Goal: Information Seeking & Learning: Learn about a topic

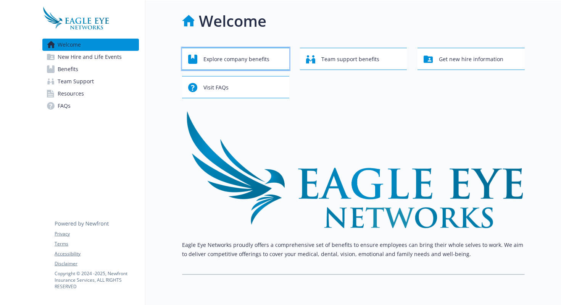
click at [237, 62] on span "Explore company benefits" at bounding box center [236, 59] width 66 height 15
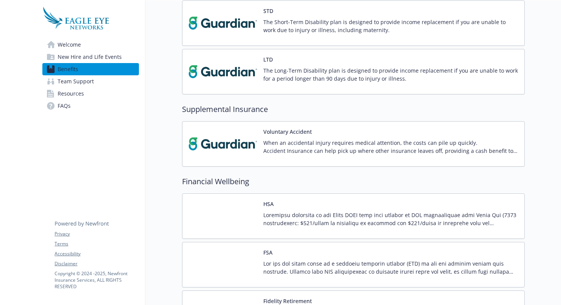
scroll to position [519, 0]
click at [116, 56] on span "New Hire and Life Events" at bounding box center [90, 57] width 64 height 12
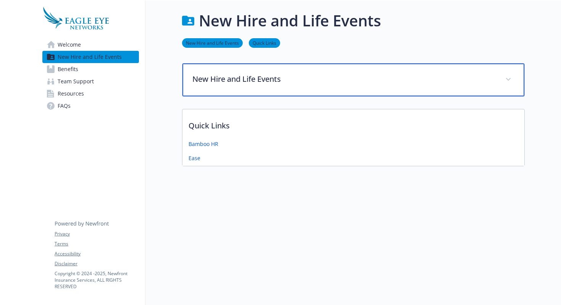
click at [278, 94] on div "New Hire and Life Events" at bounding box center [353, 79] width 342 height 33
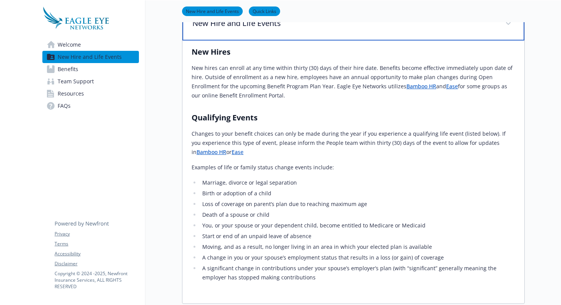
scroll to position [76, 0]
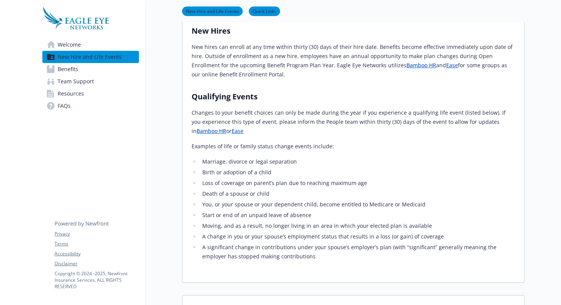
click at [75, 69] on span "Benefits" at bounding box center [68, 69] width 21 height 12
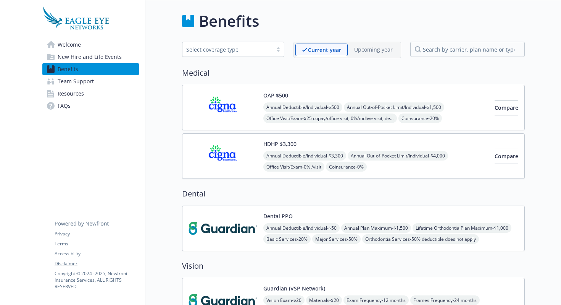
click at [232, 232] on img at bounding box center [223, 228] width 69 height 32
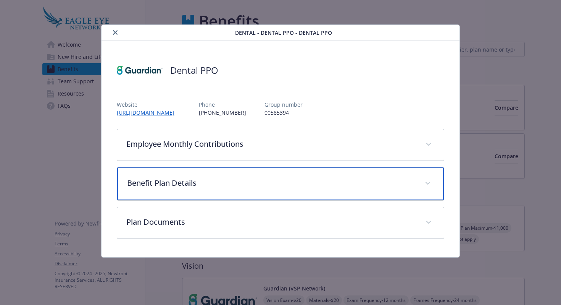
click at [244, 191] on div "Benefit Plan Details" at bounding box center [280, 183] width 327 height 33
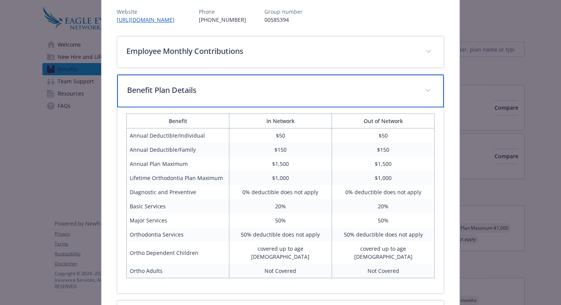
scroll to position [93, 0]
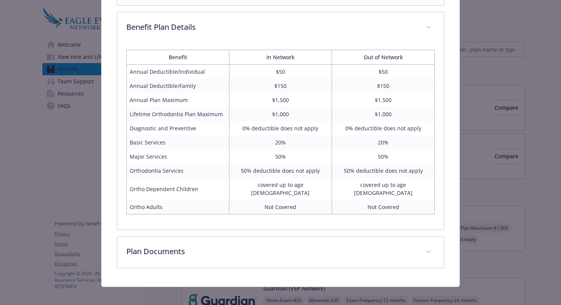
click at [230, 268] on div "Dental PPO Website [URL][DOMAIN_NAME] Phone [PHONE_NUMBER] Group number 0058539…" at bounding box center [281, 86] width 358 height 401
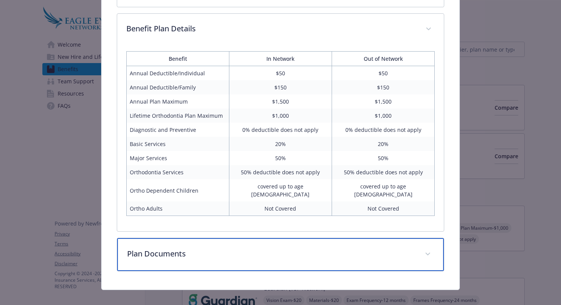
click at [231, 248] on p "Plan Documents" at bounding box center [271, 253] width 289 height 11
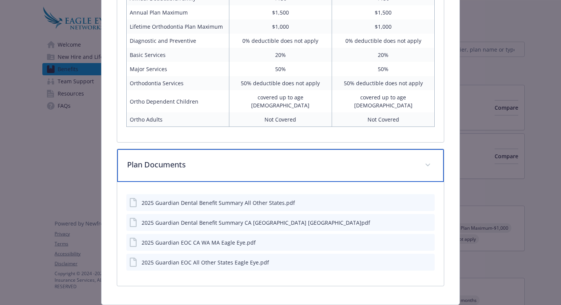
scroll to position [249, 0]
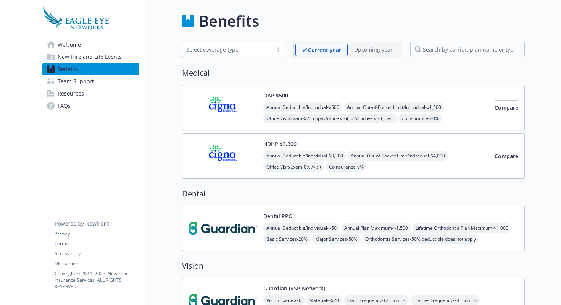
click at [405, 210] on div "Dental PPO Annual Deductible/Individual - $50 Annual Plan Maximum - $1,500 Life…" at bounding box center [353, 227] width 343 height 45
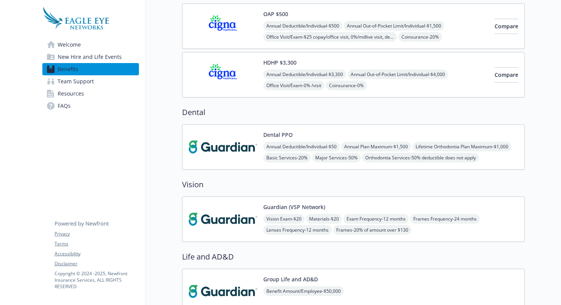
scroll to position [83, 0]
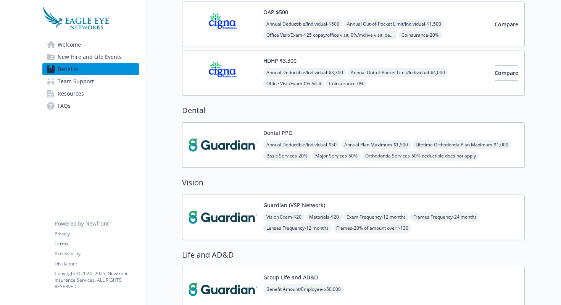
click at [472, 222] on div "Vision Exam - $20 Materials - $20 Exam Frequency - 12 months Frames Frequency -…" at bounding box center [390, 222] width 255 height 21
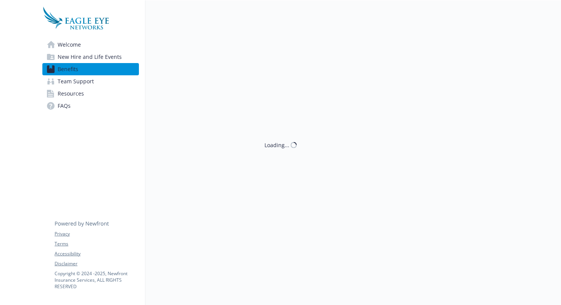
scroll to position [83, 0]
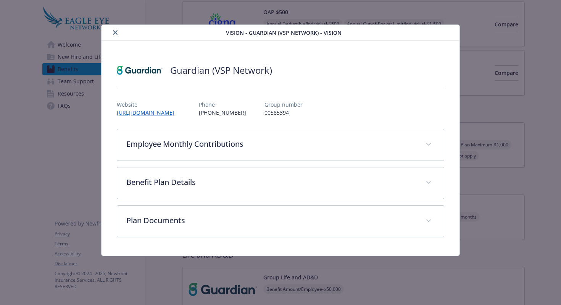
click at [114, 33] on icon "close" at bounding box center [115, 32] width 5 height 5
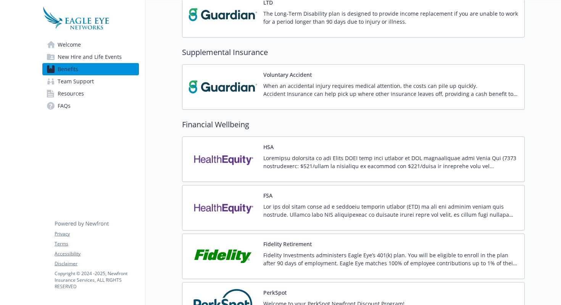
scroll to position [576, 0]
click at [337, 90] on p "When an accidental injury requires medical attention, the costs can pile up qui…" at bounding box center [390, 89] width 255 height 16
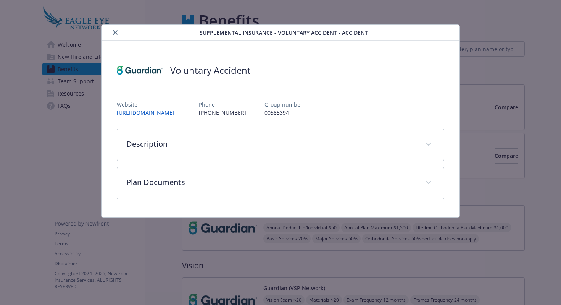
scroll to position [576, 0]
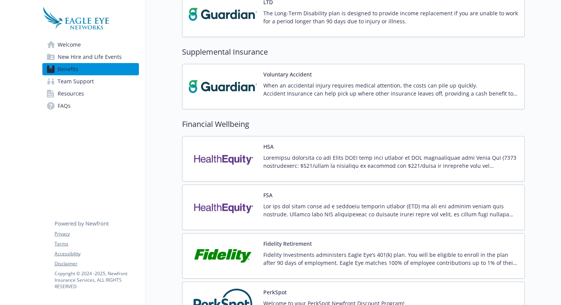
click at [316, 85] on p "When an accidental injury requires medical attention, the costs can pile up qui…" at bounding box center [390, 89] width 255 height 16
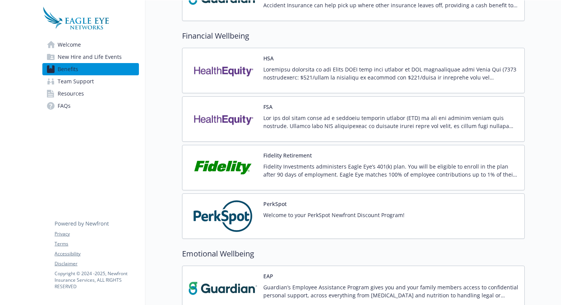
scroll to position [663, 0]
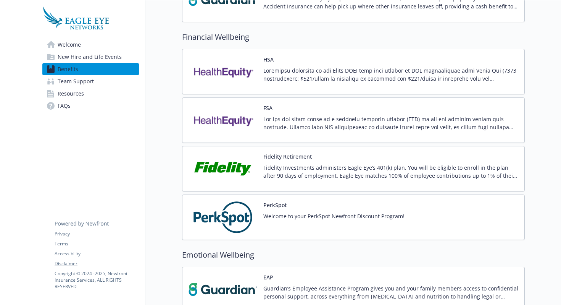
click at [266, 79] on p at bounding box center [390, 74] width 255 height 16
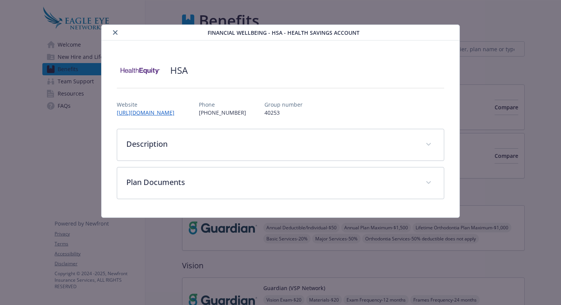
scroll to position [663, 0]
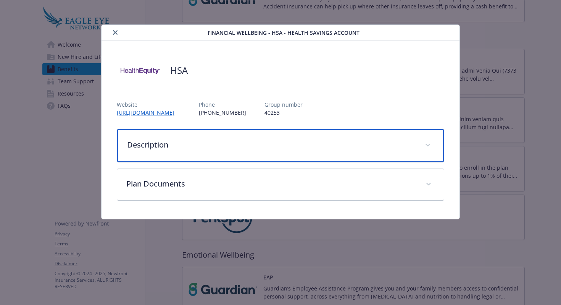
click at [163, 153] on div "Description" at bounding box center [280, 145] width 327 height 33
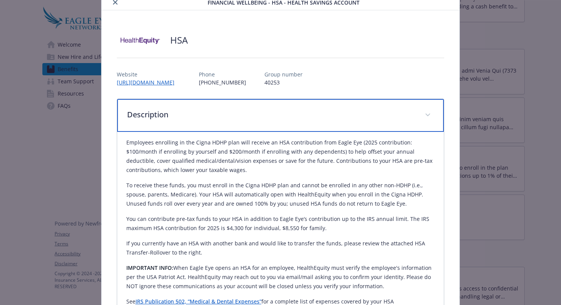
scroll to position [32, 0]
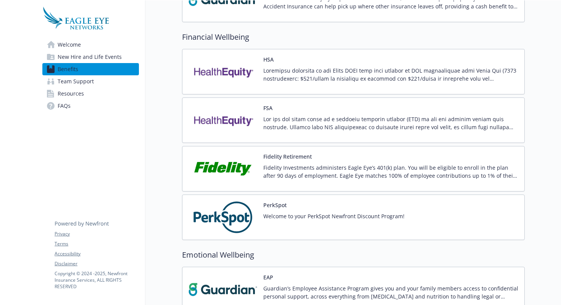
click at [325, 120] on p at bounding box center [390, 123] width 255 height 16
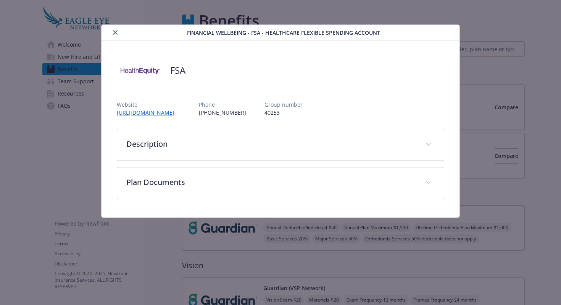
scroll to position [663, 0]
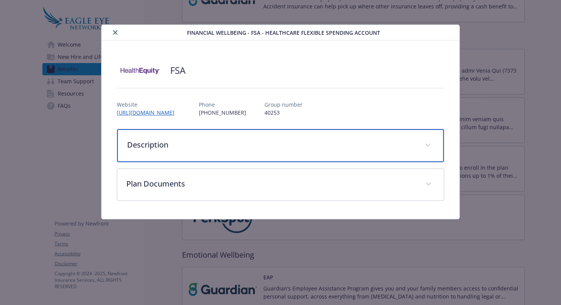
click at [236, 135] on div "Description" at bounding box center [280, 145] width 327 height 33
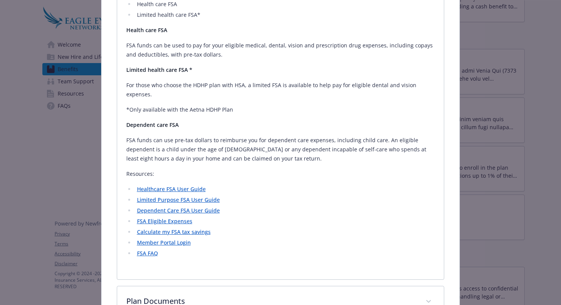
scroll to position [208, 0]
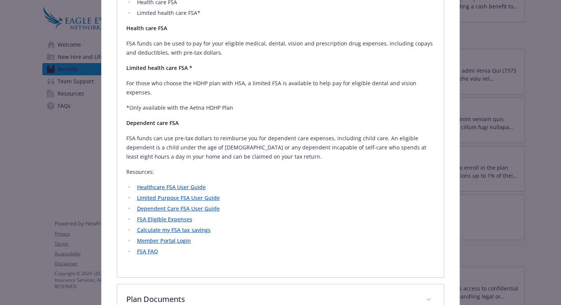
click at [183, 183] on link "Healthcare FSA User Guide" at bounding box center [171, 186] width 69 height 7
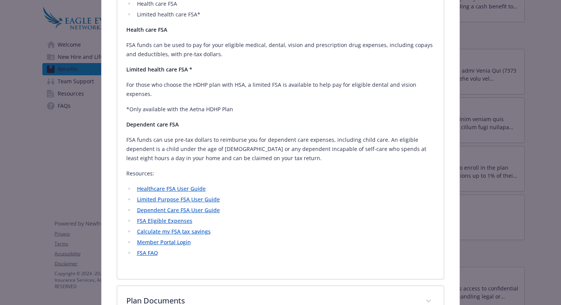
scroll to position [253, 0]
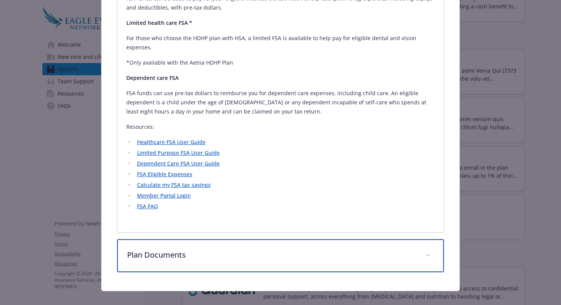
click at [148, 239] on div "Plan Documents" at bounding box center [280, 255] width 327 height 33
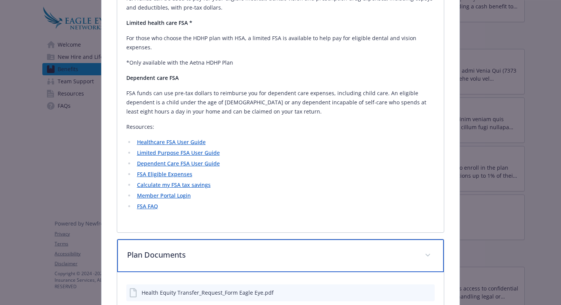
scroll to position [299, 0]
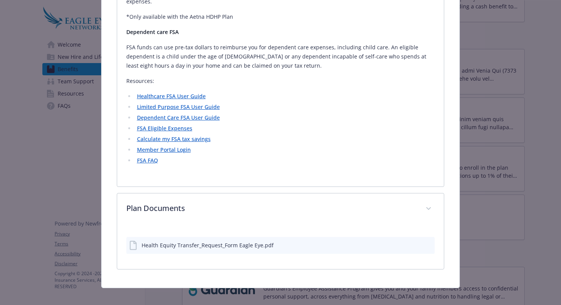
click at [151, 156] on link "FSA FAQ" at bounding box center [147, 159] width 21 height 7
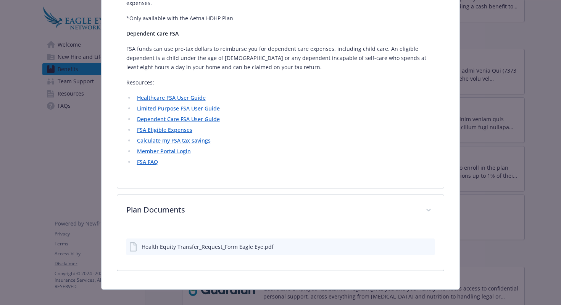
click at [315, 93] on li "Healthcare FSA User Guide" at bounding box center [285, 97] width 300 height 9
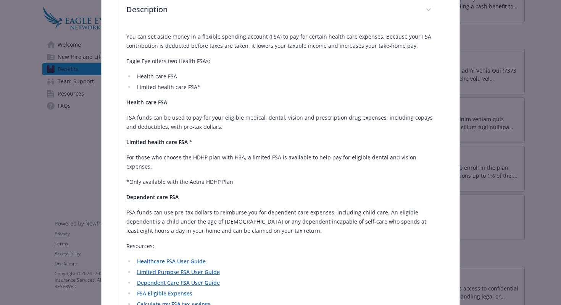
scroll to position [136, 0]
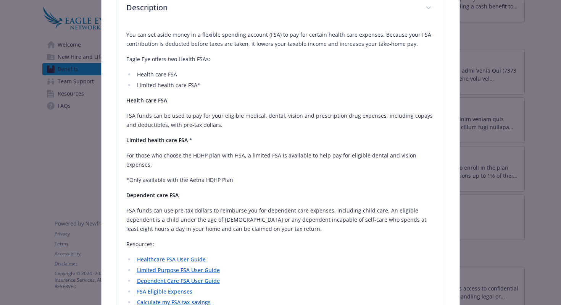
click at [189, 277] on link "Dependent Care FSA User Guide" at bounding box center [178, 280] width 83 height 7
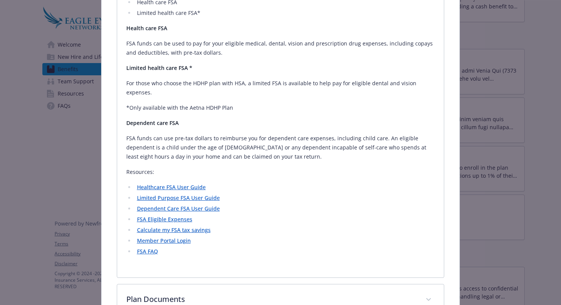
scroll to position [276, 0]
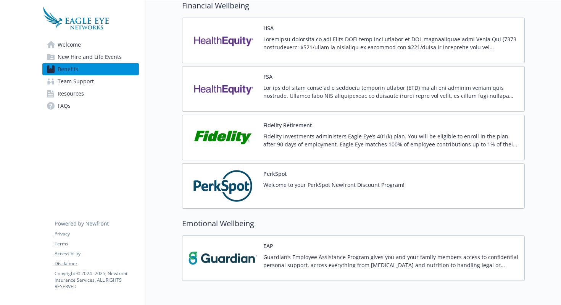
scroll to position [695, 0]
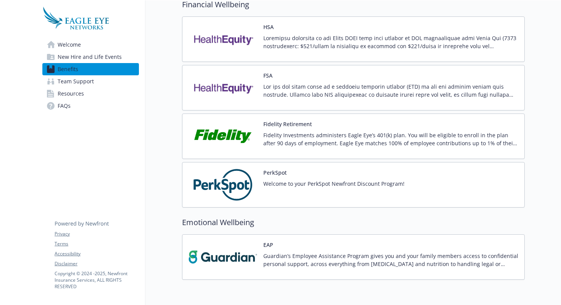
click at [226, 186] on img at bounding box center [223, 184] width 69 height 32
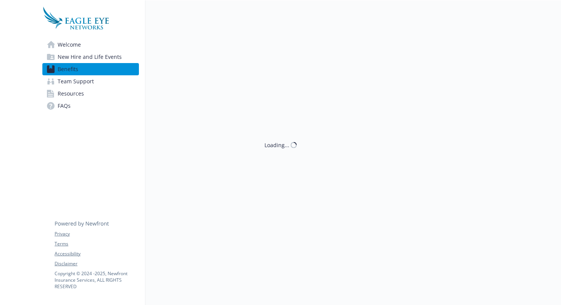
scroll to position [695, 0]
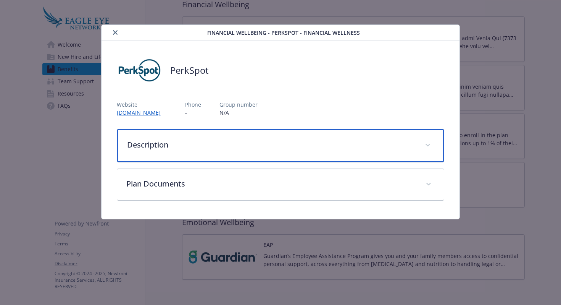
click at [231, 136] on div "Description" at bounding box center [280, 145] width 327 height 33
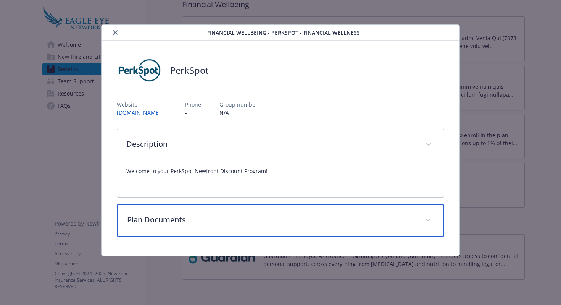
click at [213, 226] on div "Plan Documents" at bounding box center [280, 220] width 327 height 33
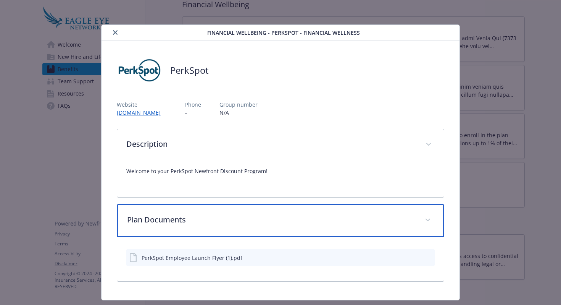
scroll to position [20, 0]
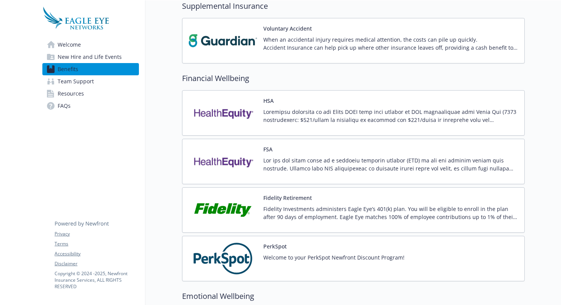
scroll to position [725, 0]
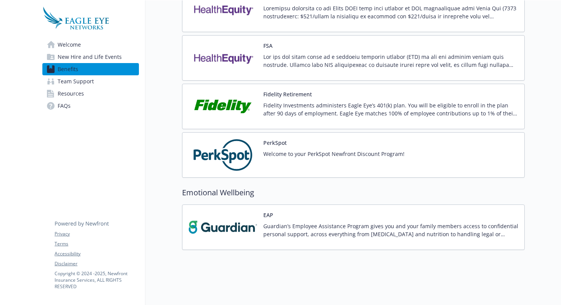
click at [94, 58] on span "New Hire and Life Events" at bounding box center [90, 57] width 64 height 12
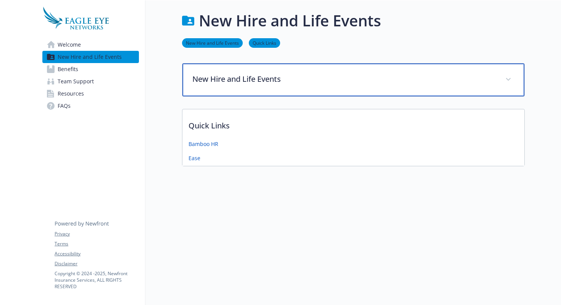
click at [269, 89] on div "New Hire and Life Events" at bounding box center [353, 79] width 342 height 33
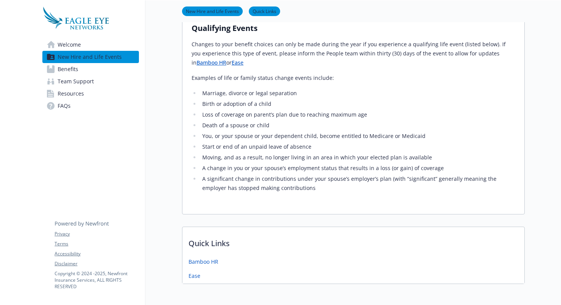
scroll to position [147, 0]
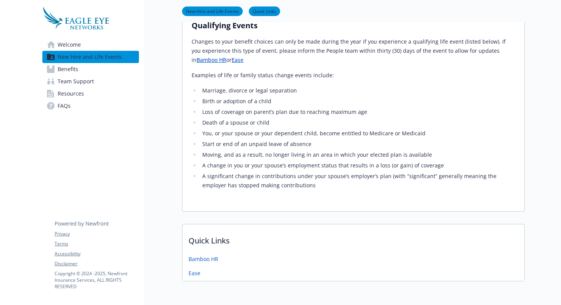
click at [85, 108] on link "FAQs" at bounding box center [90, 106] width 97 height 12
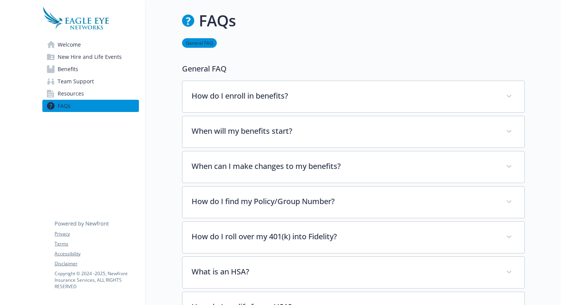
scroll to position [147, 0]
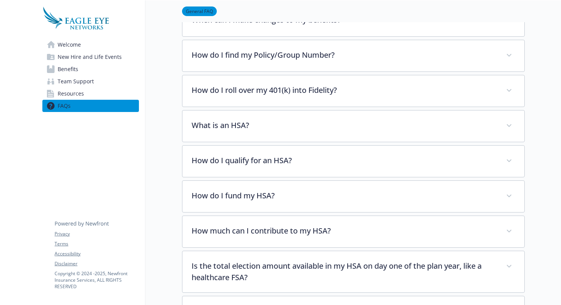
click at [84, 96] on link "Resources" at bounding box center [90, 93] width 97 height 12
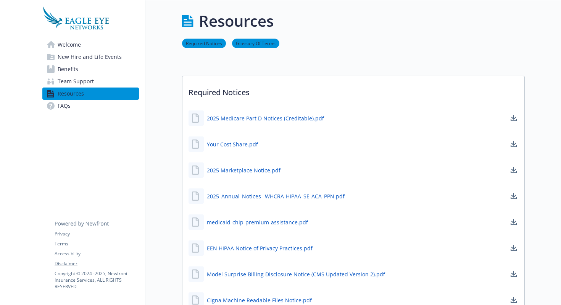
click at [75, 85] on span "Team Support" at bounding box center [76, 81] width 36 height 12
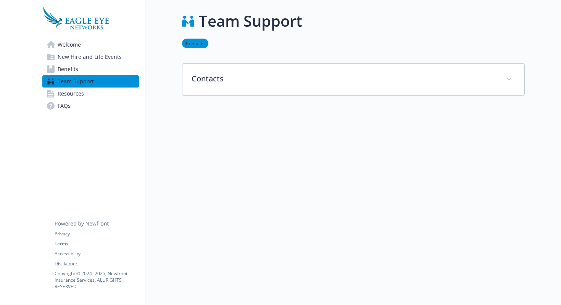
click at [93, 70] on link "Benefits" at bounding box center [90, 69] width 97 height 12
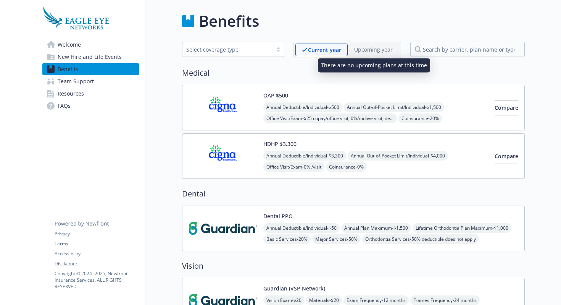
click at [391, 48] on p "Upcoming year" at bounding box center [373, 49] width 39 height 8
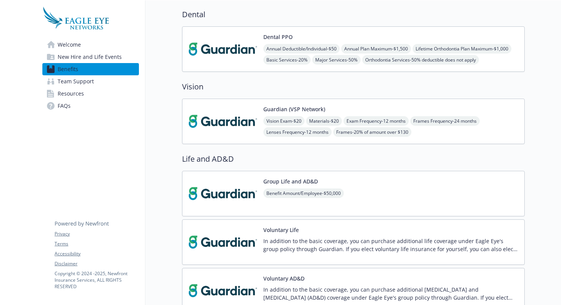
click at [310, 46] on span "Annual Deductible/Individual - $50" at bounding box center [301, 49] width 76 height 10
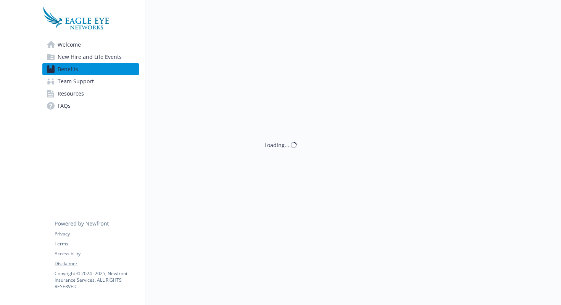
scroll to position [179, 0]
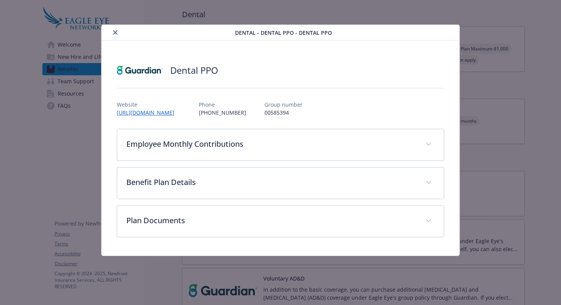
click at [271, 163] on div "Employee Monthly Contributions Employee Only $3 Employee and Spouse $15 Employe…" at bounding box center [281, 183] width 328 height 108
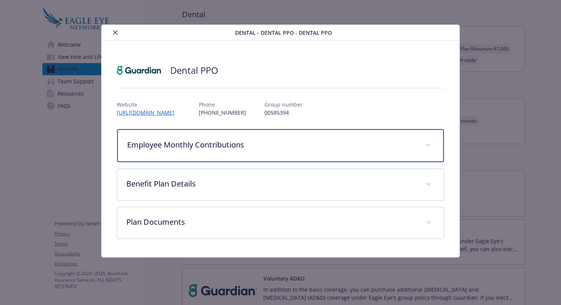
click at [264, 153] on div "Employee Monthly Contributions" at bounding box center [280, 145] width 327 height 33
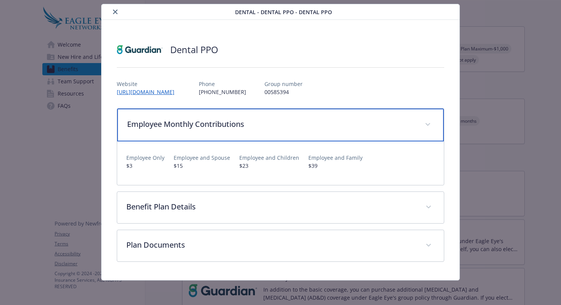
scroll to position [20, 0]
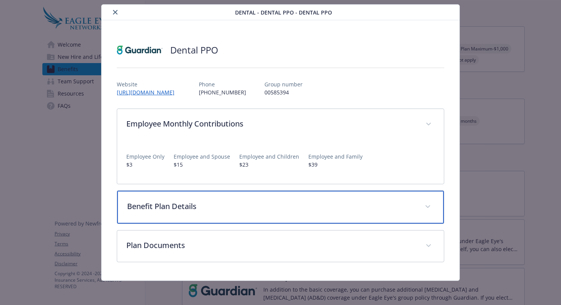
click at [226, 217] on div "Benefit Plan Details" at bounding box center [280, 206] width 327 height 33
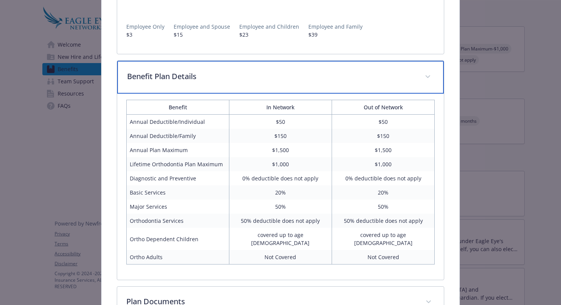
scroll to position [198, 0]
